Goal: Information Seeking & Learning: Learn about a topic

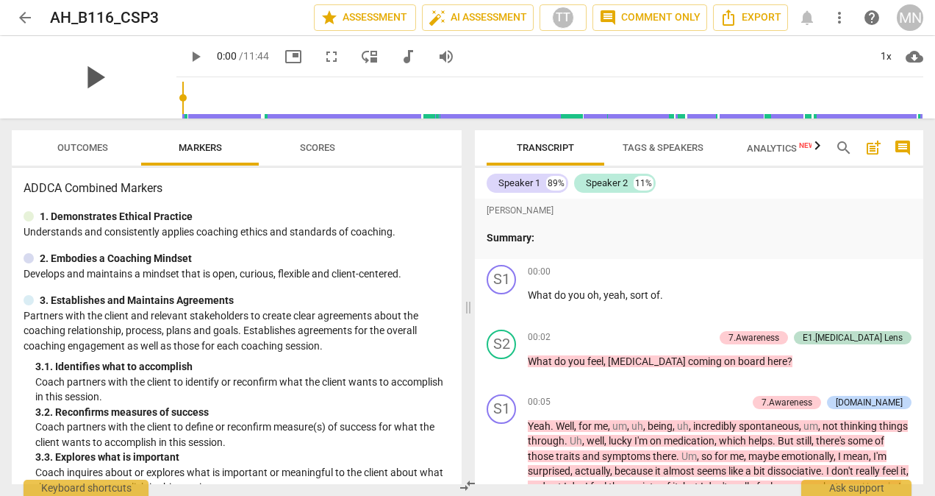
click at [82, 72] on span "play_arrow" at bounding box center [94, 77] width 38 height 38
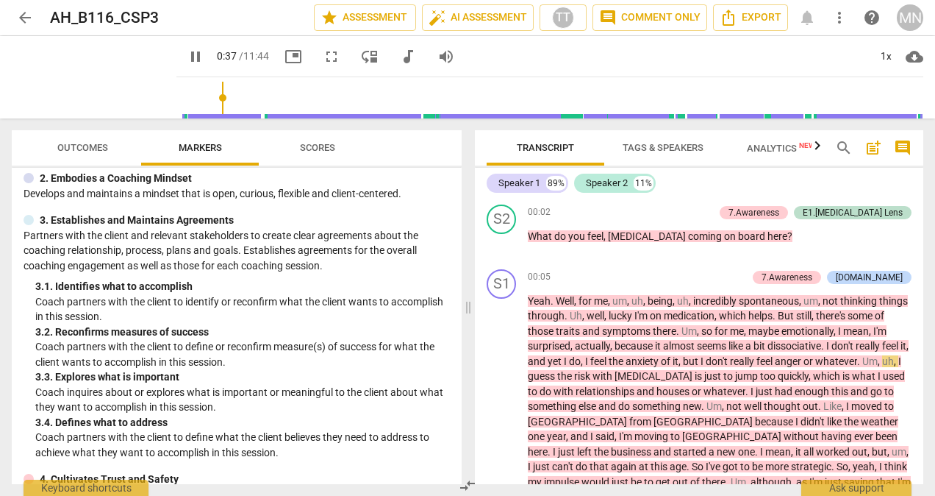
scroll to position [81, 0]
click at [369, 460] on div "ADDCA Combined Markers 1. Demonstrates Ethical Practice Understands and consist…" at bounding box center [237, 326] width 450 height 316
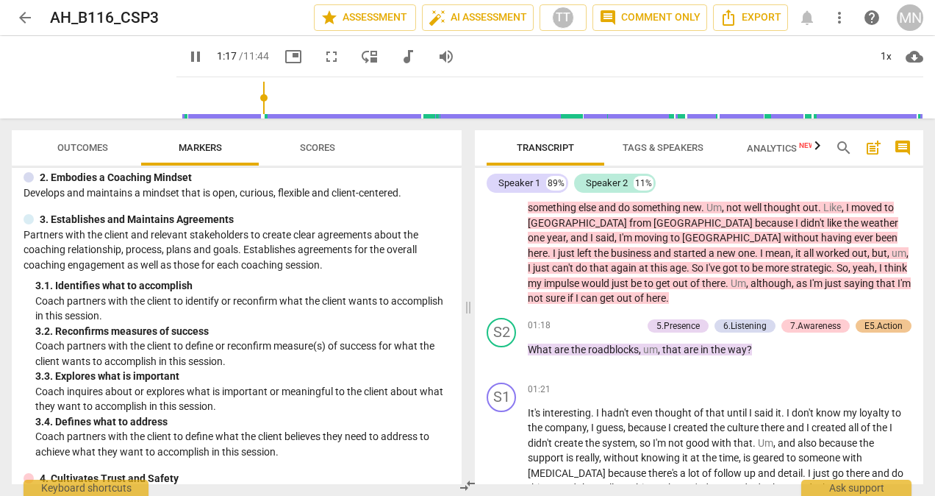
scroll to position [342, 0]
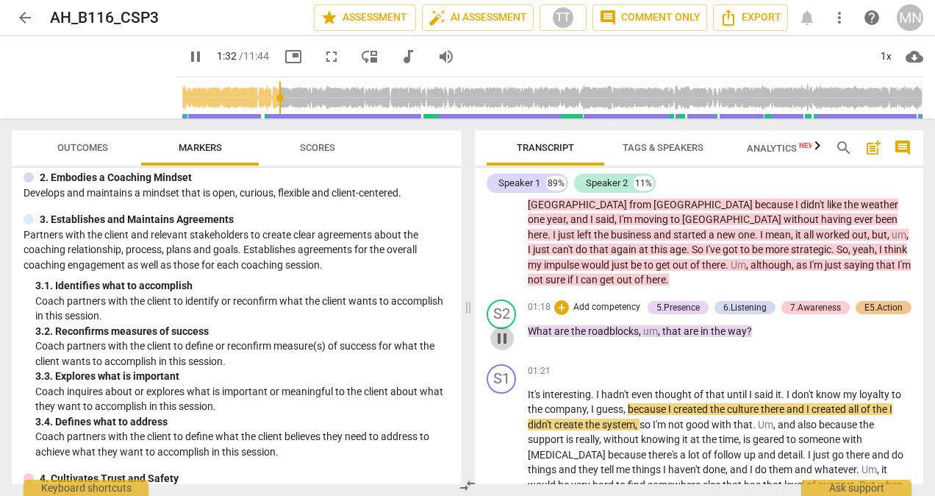
click at [502, 340] on span "pause" at bounding box center [502, 338] width 18 height 18
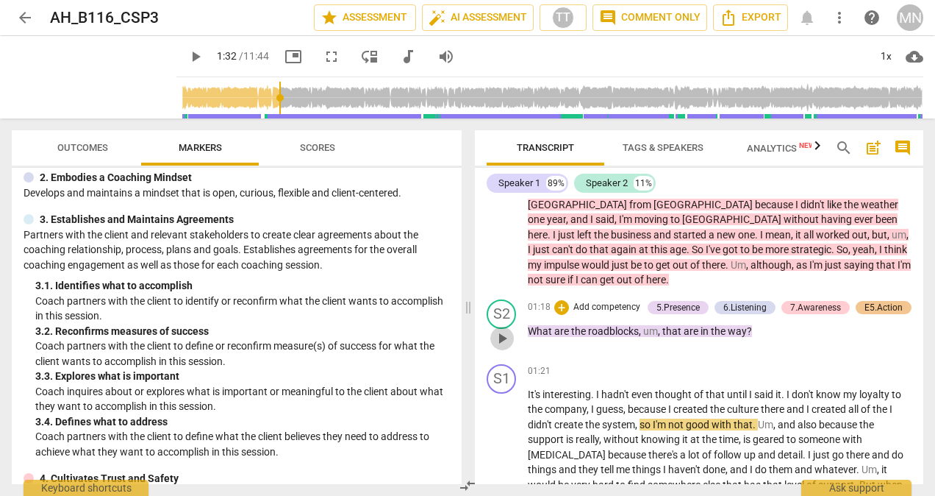
click at [502, 340] on span "play_arrow" at bounding box center [502, 338] width 18 height 18
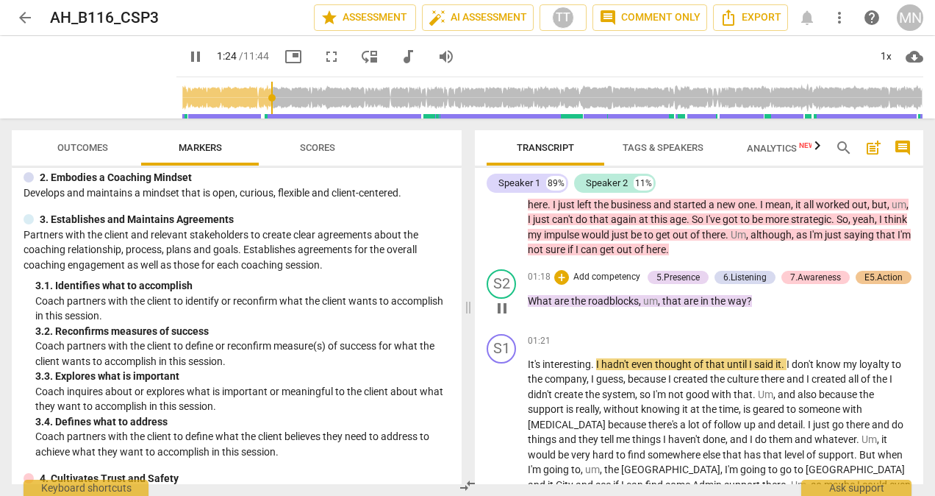
scroll to position [374, 0]
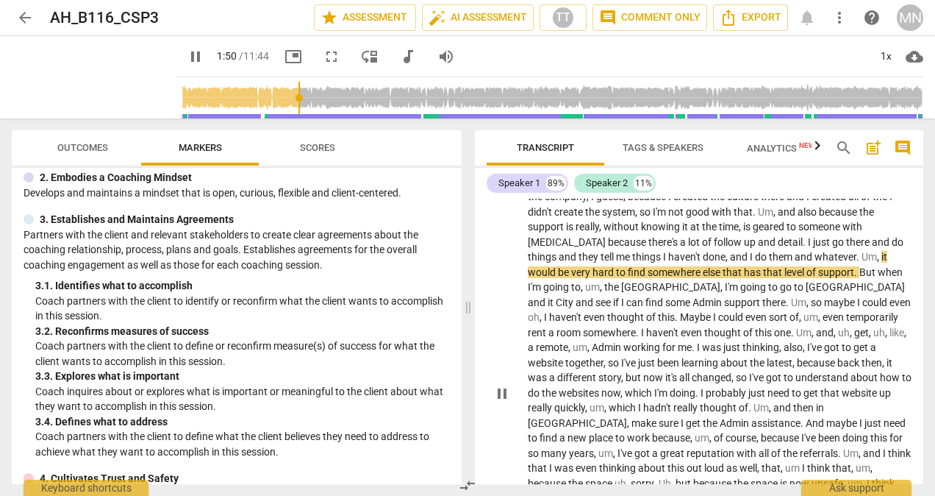
scroll to position [554, 0]
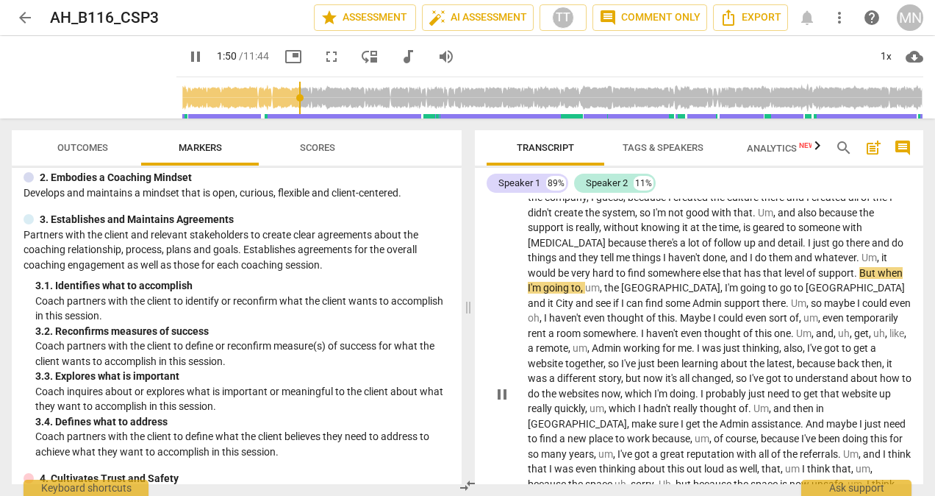
click at [505, 396] on span "pause" at bounding box center [502, 394] width 18 height 18
click at [505, 396] on span "play_arrow" at bounding box center [502, 394] width 18 height 18
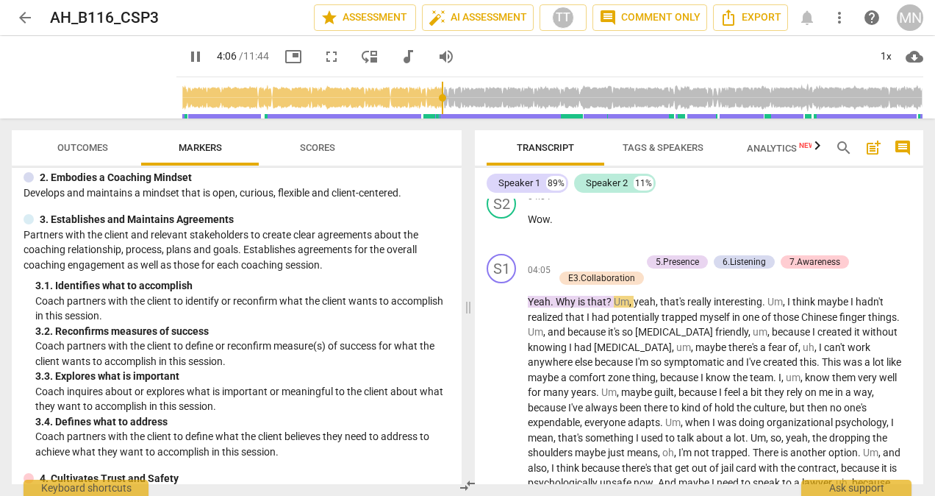
scroll to position [1251, 0]
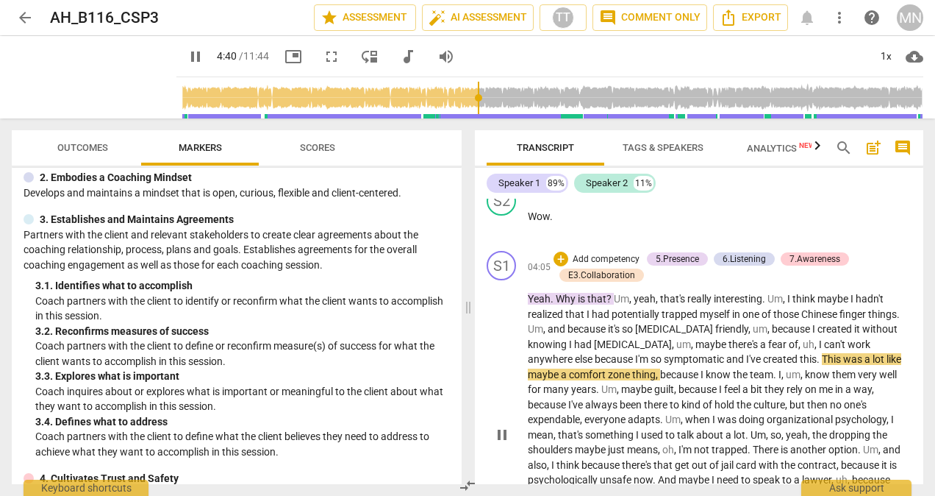
click at [504, 426] on span "pause" at bounding box center [502, 435] width 18 height 18
click at [187, 54] on span "play_arrow" at bounding box center [196, 57] width 18 height 18
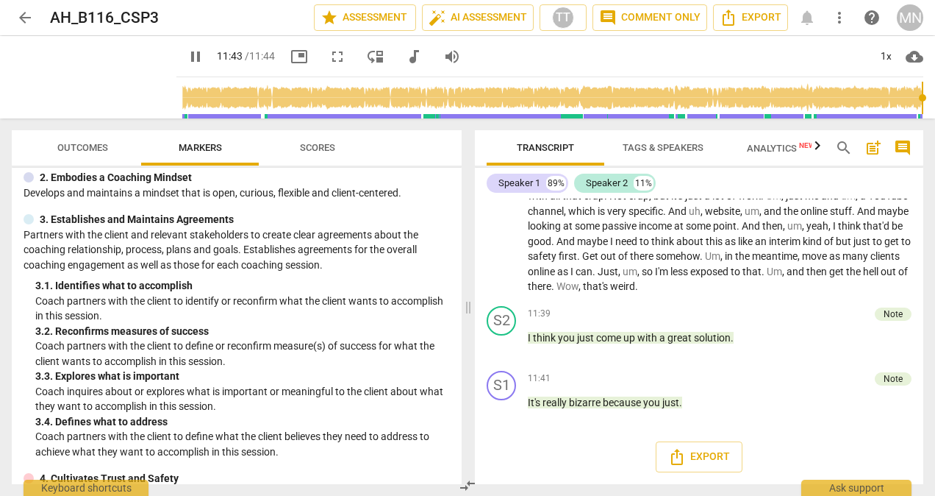
scroll to position [3212, 0]
type input "704"
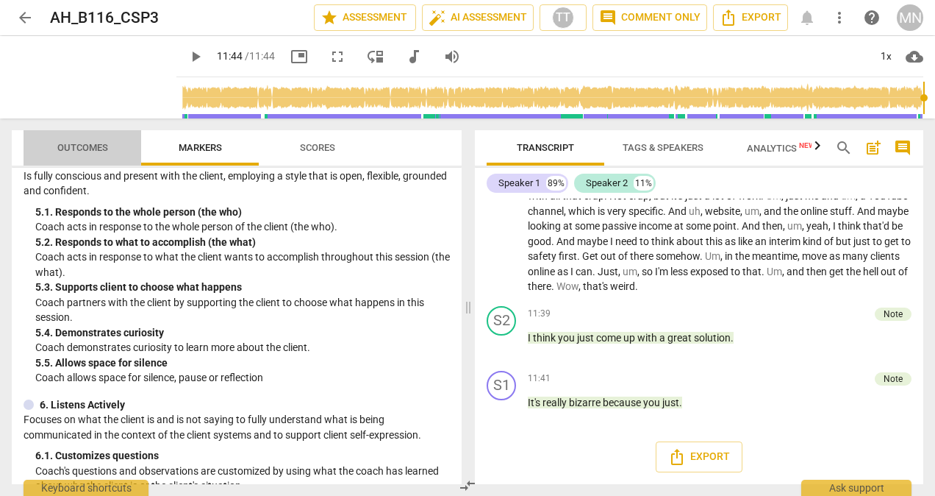
scroll to position [626, 0]
click at [79, 149] on span "Outcomes" at bounding box center [82, 147] width 51 height 11
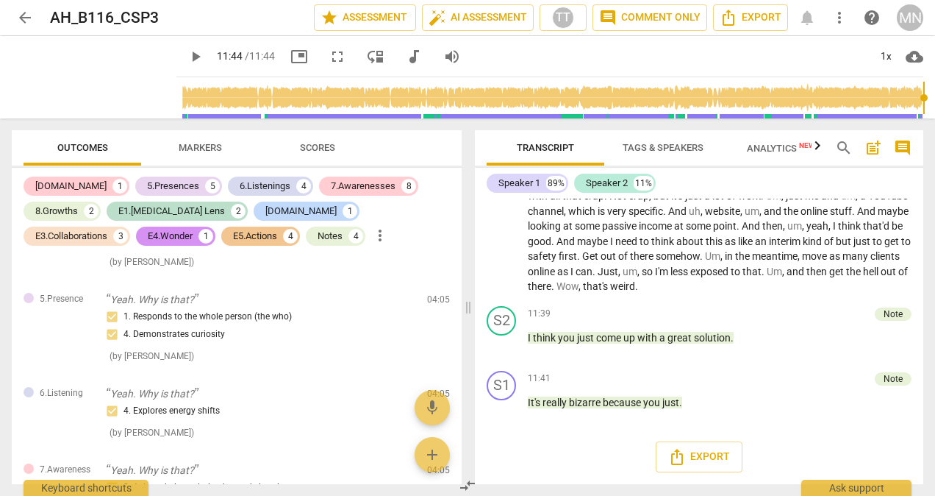
scroll to position [1346, 0]
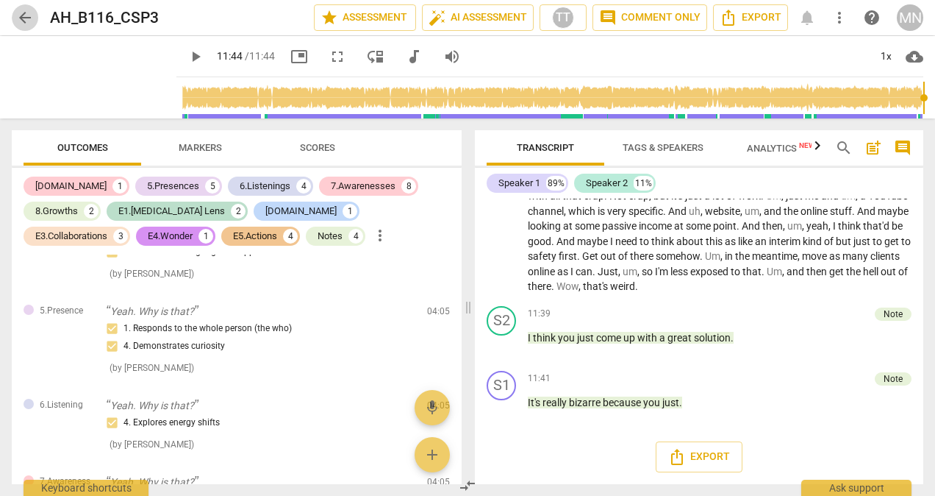
click at [21, 9] on span "arrow_back" at bounding box center [25, 18] width 18 height 18
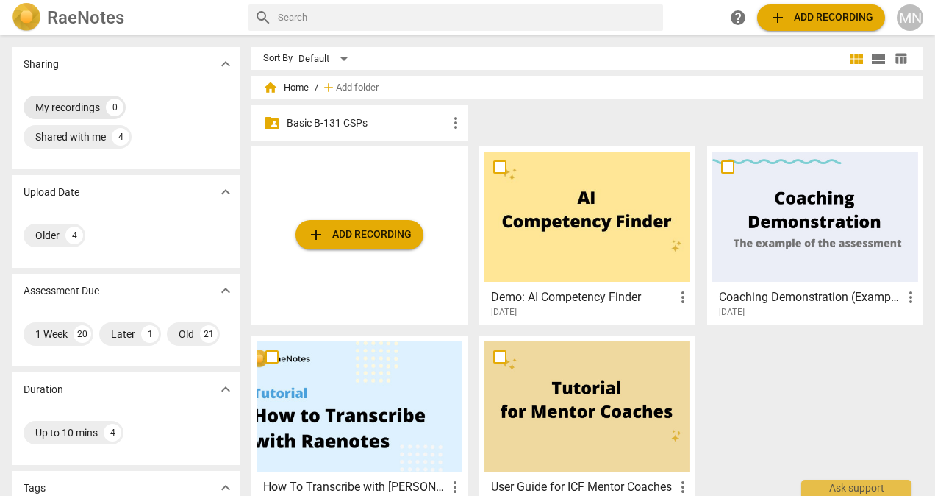
click at [65, 109] on div "My recordings" at bounding box center [67, 107] width 65 height 15
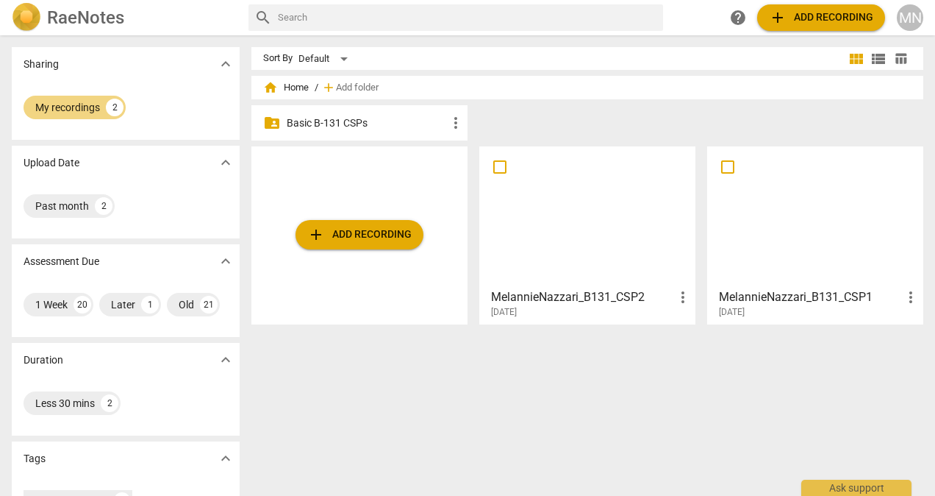
click at [607, 246] on div at bounding box center [588, 216] width 206 height 130
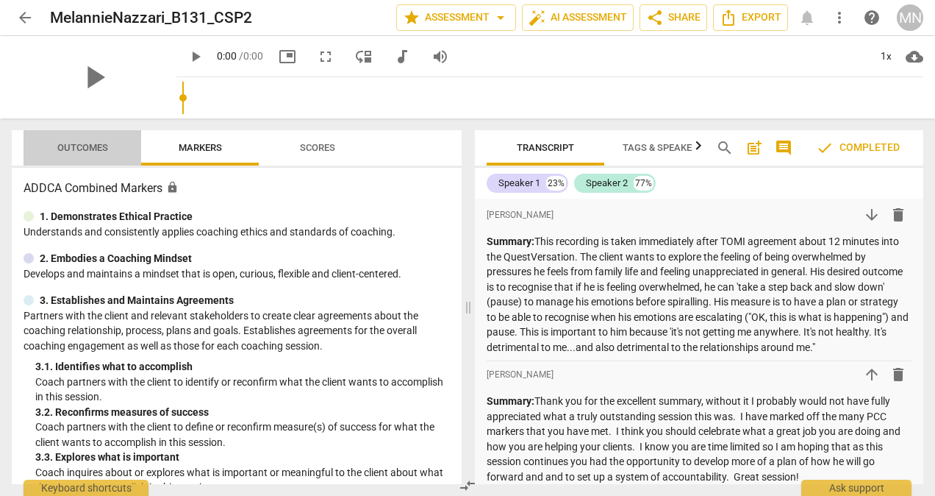
click at [79, 143] on span "Outcomes" at bounding box center [82, 147] width 51 height 11
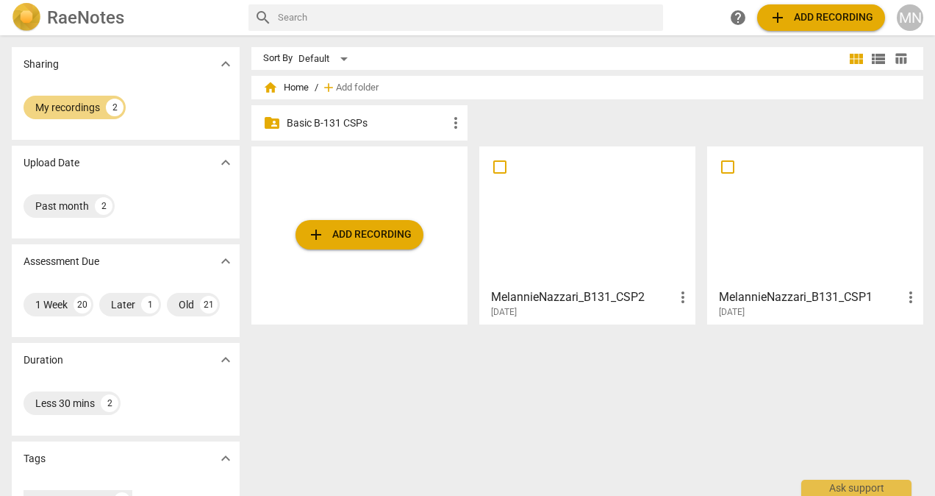
click at [751, 299] on h3 "MelannieNazzari_B131_CSP1" at bounding box center [810, 297] width 183 height 18
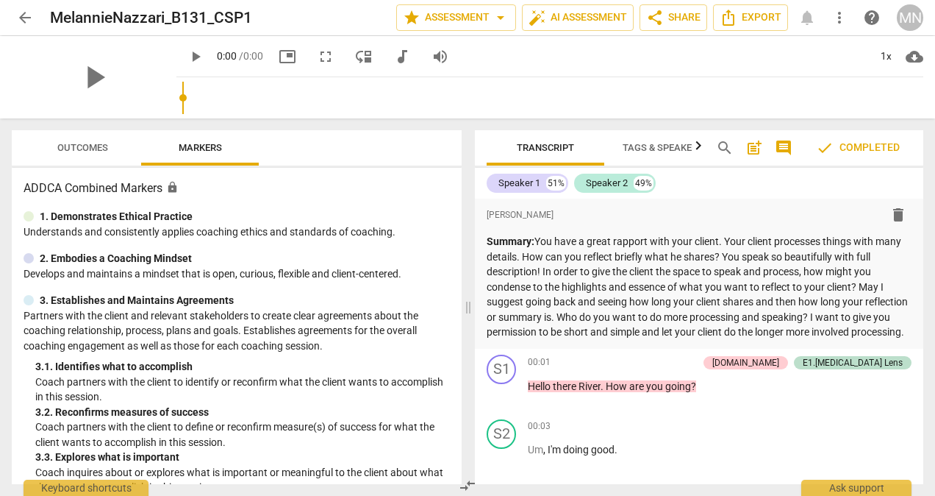
click at [79, 65] on div "play_arrow" at bounding box center [94, 77] width 165 height 82
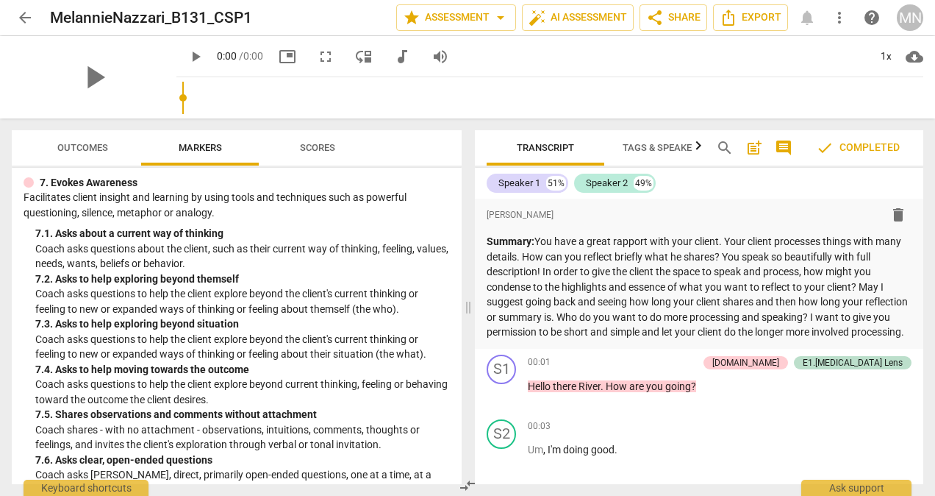
scroll to position [1169, 0]
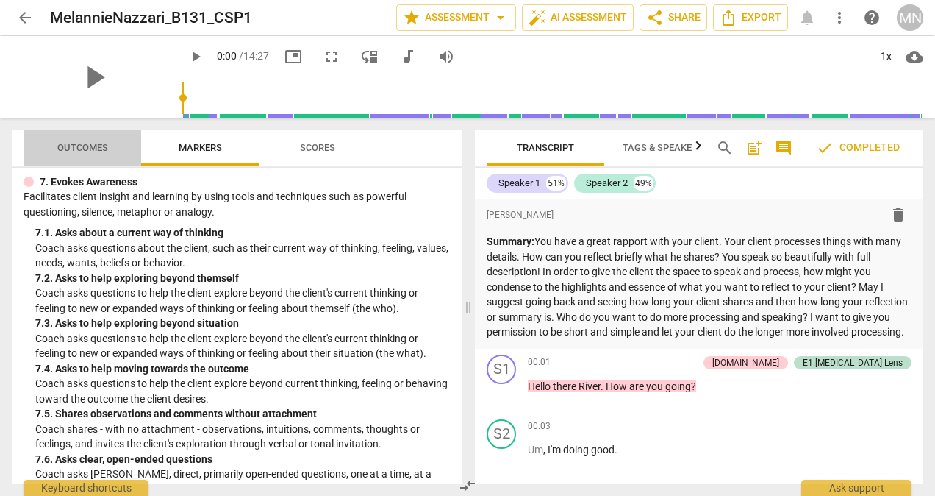
click at [70, 140] on span "Outcomes" at bounding box center [83, 148] width 86 height 20
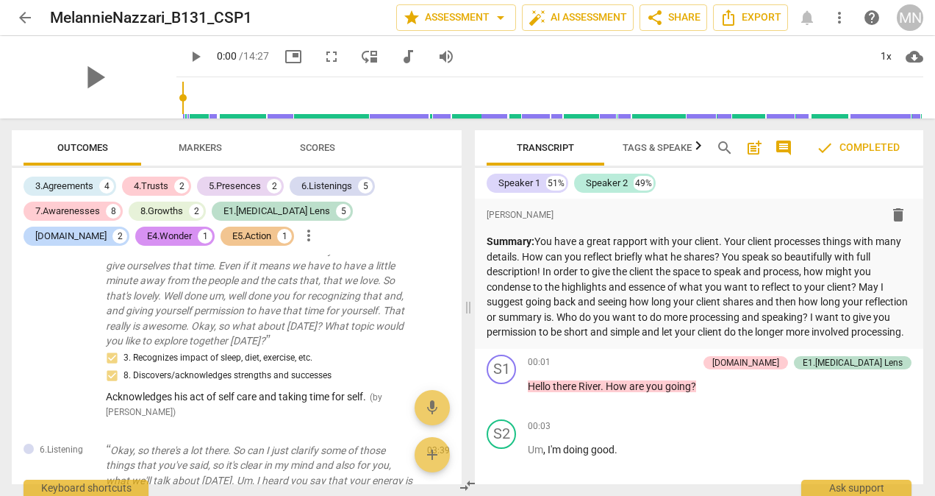
scroll to position [1140, 0]
click at [318, 337] on p "You know. That's so lovely. Isn't it great when we can recognize um, that we ne…" at bounding box center [261, 287] width 310 height 121
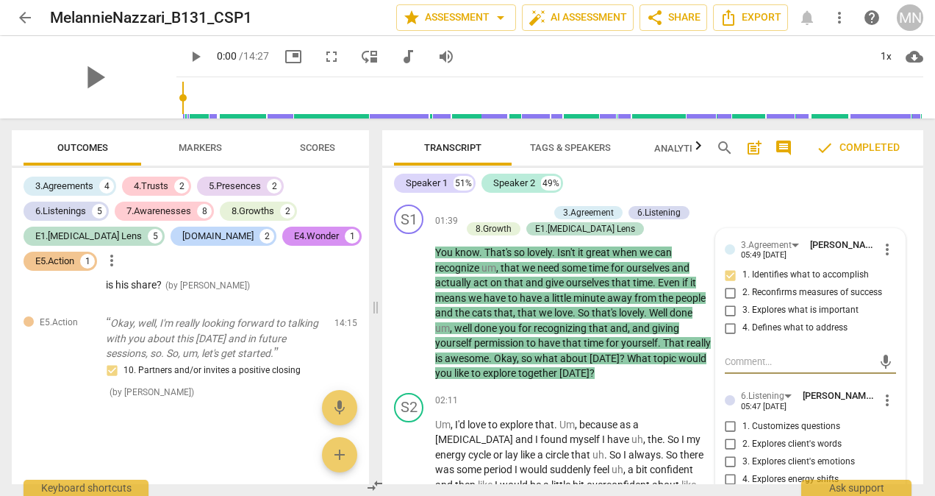
scroll to position [6750, 0]
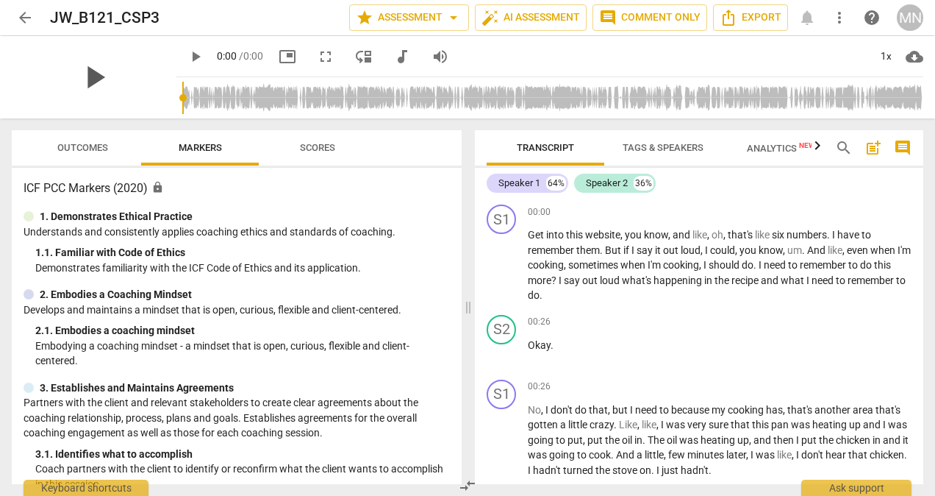
click at [113, 80] on span "play_arrow" at bounding box center [94, 77] width 38 height 38
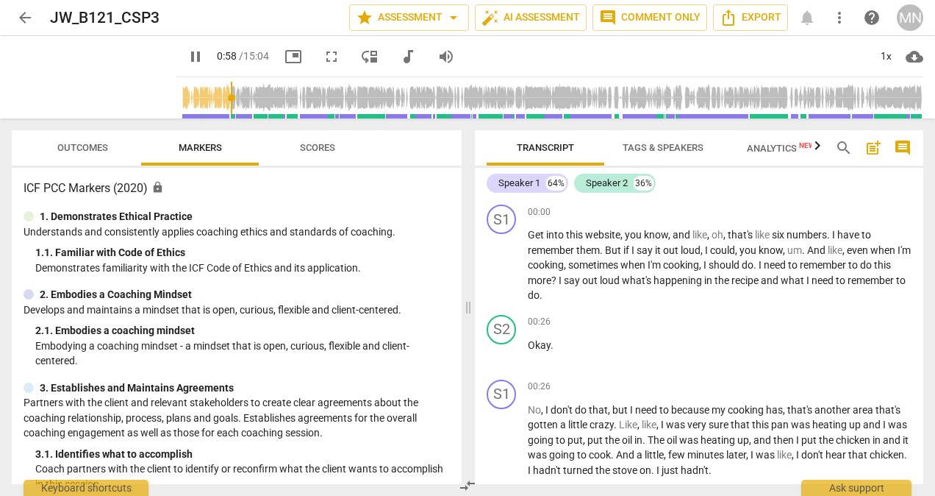
scroll to position [314, 0]
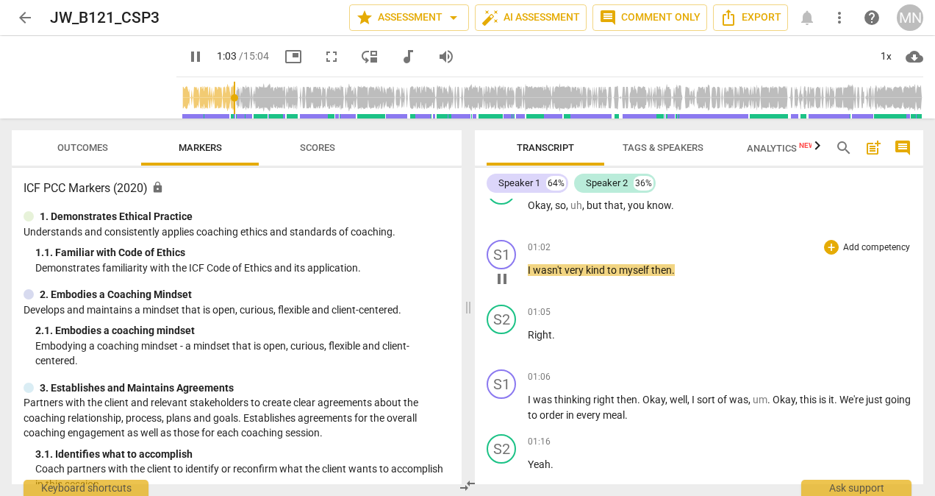
drag, startPoint x: 918, startPoint y: 225, endPoint x: 910, endPoint y: 253, distance: 28.9
click at [910, 253] on div "S1 play_arrow pause 00:00 + Add competency keyboard_arrow_right Get into this w…" at bounding box center [699, 341] width 449 height 285
click at [910, 253] on div "S1 play_arrow pause 01:02 + Add competency keyboard_arrow_right I wasn't very k…" at bounding box center [699, 266] width 449 height 65
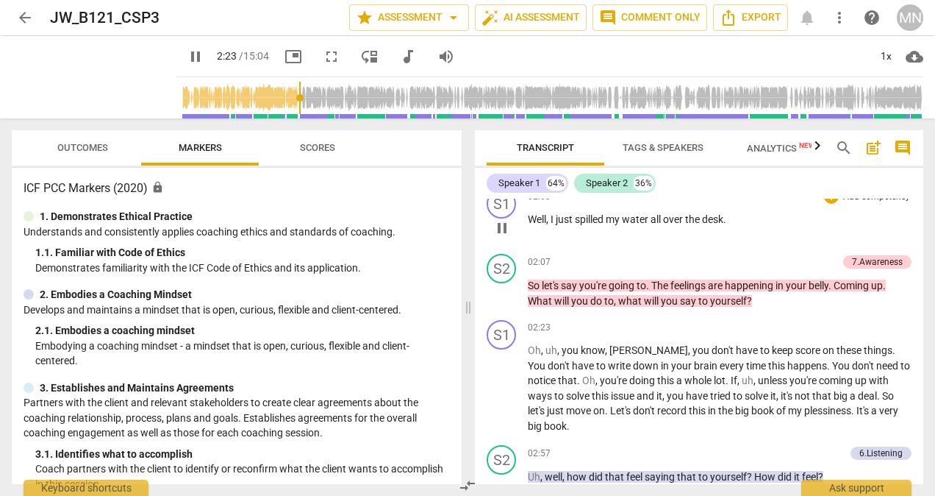
scroll to position [959, 0]
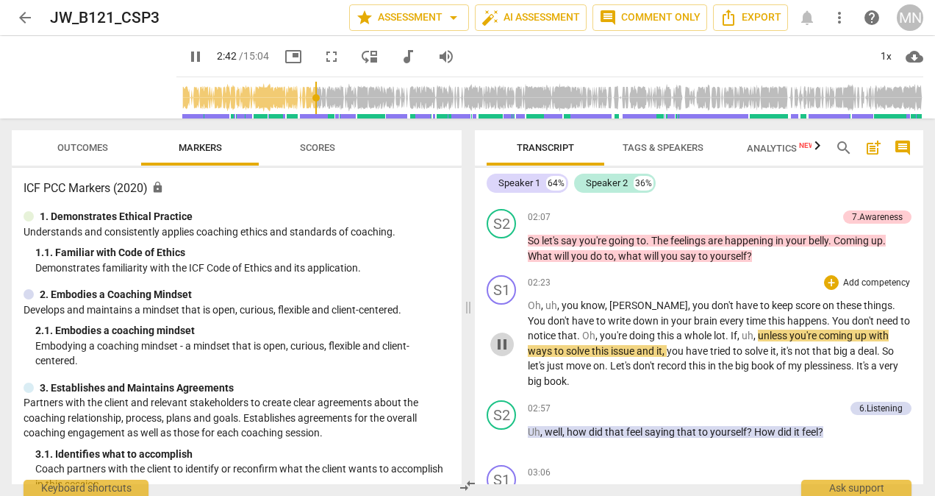
click at [504, 347] on span "pause" at bounding box center [502, 344] width 18 height 18
click at [504, 347] on span "play_arrow" at bounding box center [502, 344] width 18 height 18
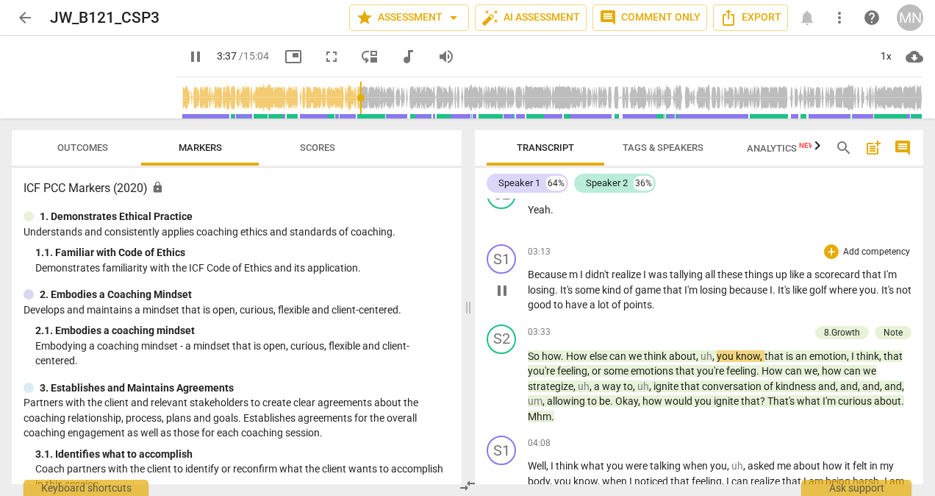
scroll to position [1310, 0]
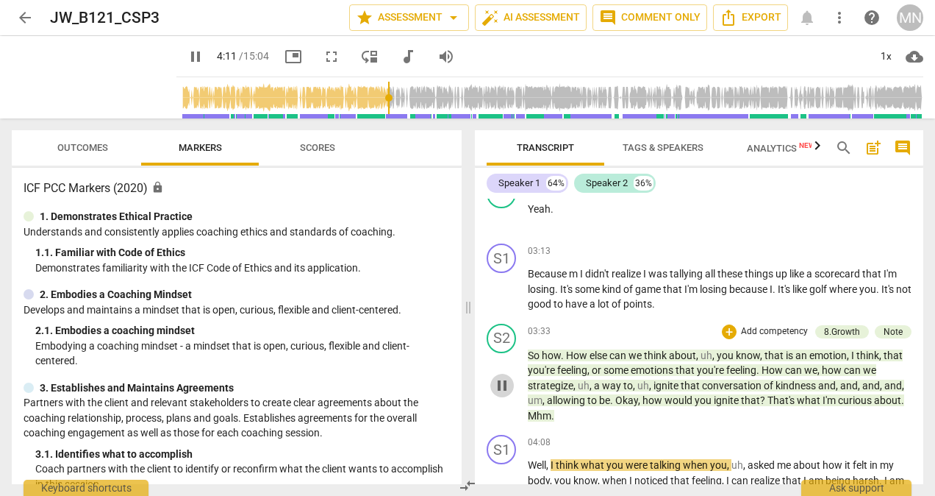
click at [500, 387] on span "pause" at bounding box center [502, 385] width 18 height 18
click at [500, 387] on span "play_arrow" at bounding box center [502, 385] width 18 height 18
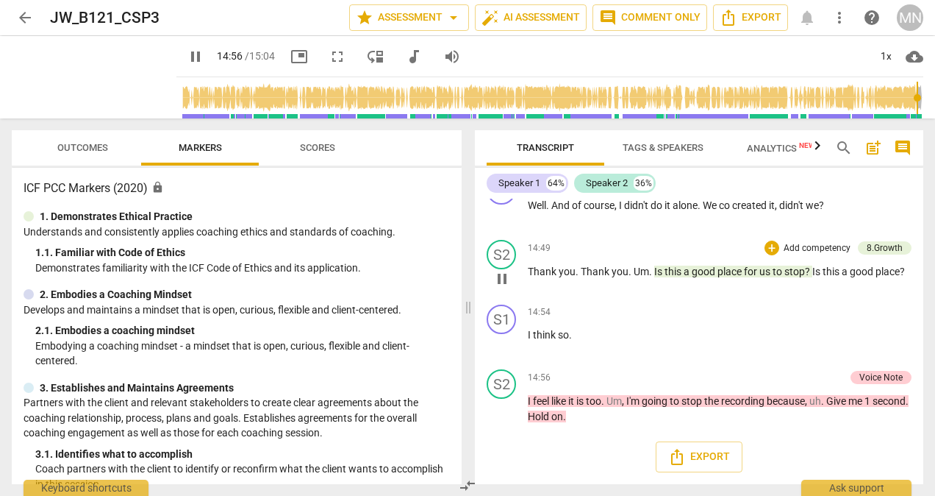
scroll to position [4816, 0]
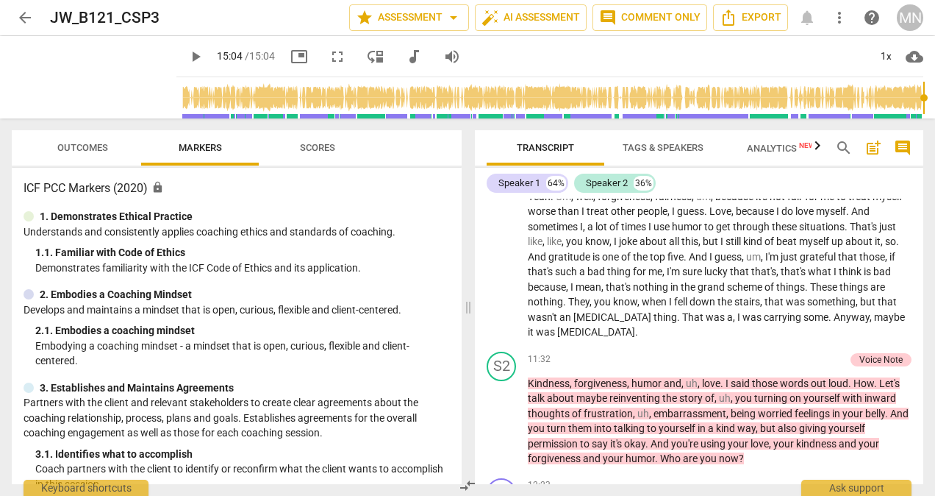
type input "904"
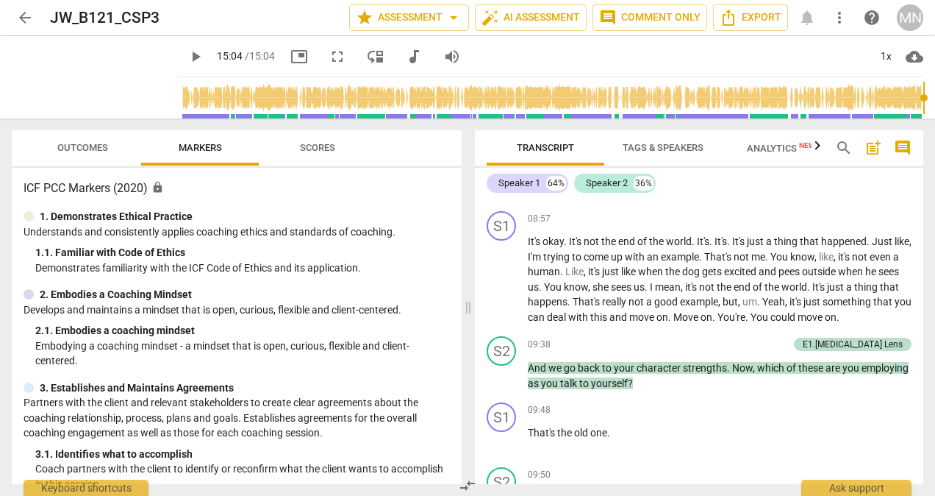
scroll to position [3304, 0]
